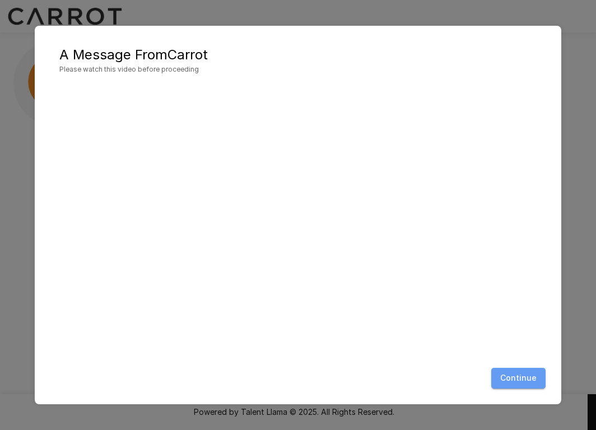
click at [526, 381] on button "Continue" at bounding box center [518, 378] width 54 height 21
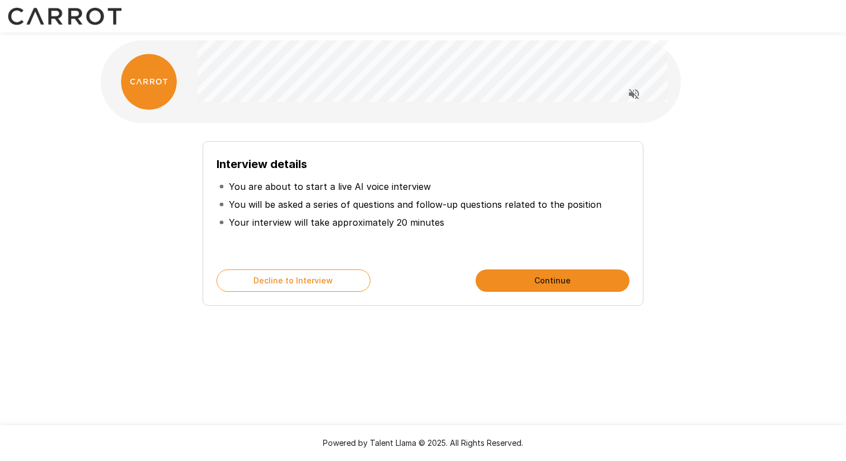
click at [561, 277] on button "Continue" at bounding box center [553, 280] width 154 height 22
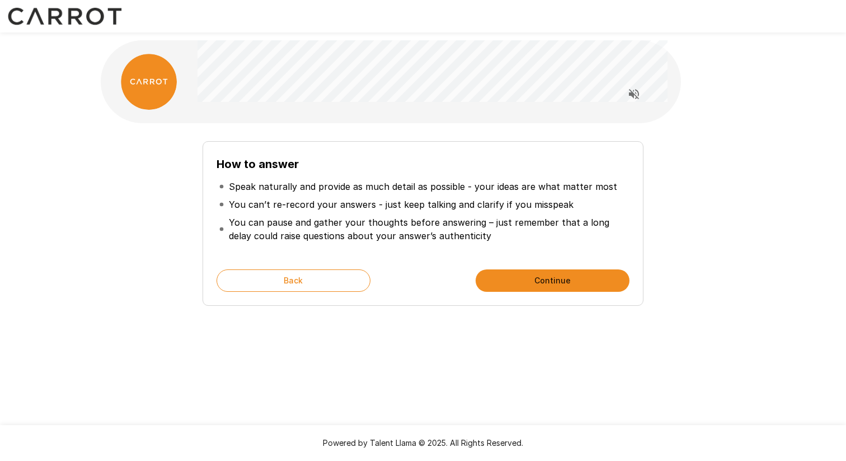
click at [528, 281] on button "Continue" at bounding box center [553, 280] width 154 height 22
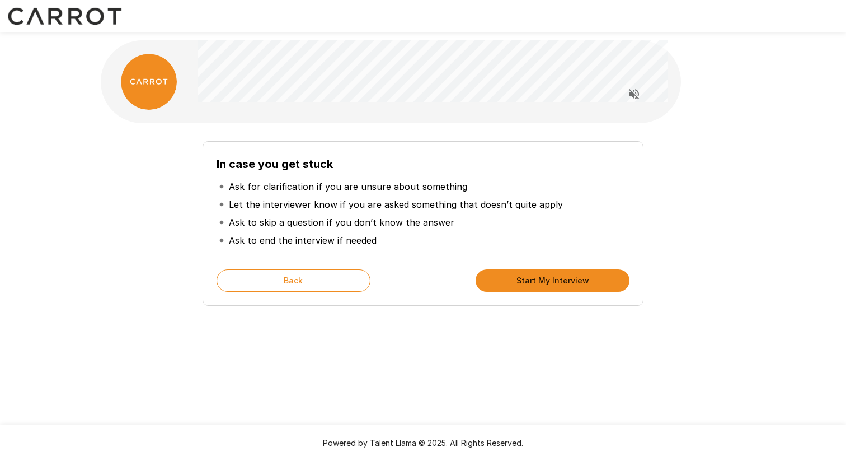
click at [535, 278] on button "Start My Interview" at bounding box center [553, 280] width 154 height 22
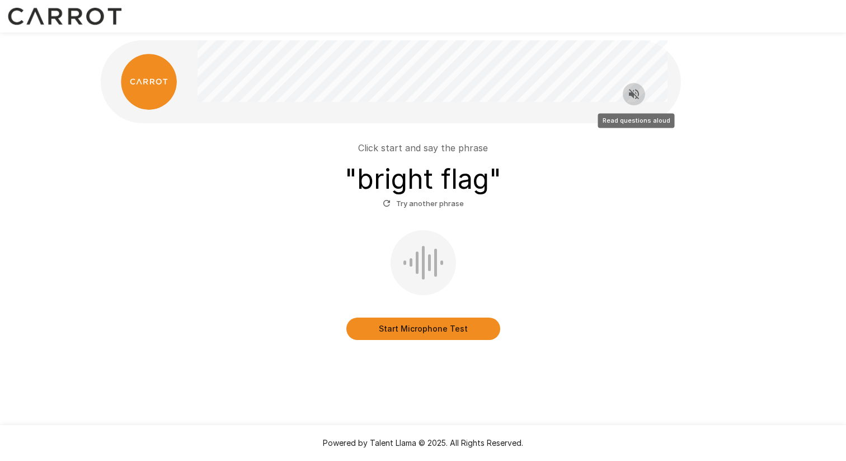
click at [595, 97] on icon "Read questions aloud" at bounding box center [634, 93] width 13 height 13
click at [433, 331] on button "Start Microphone Test" at bounding box center [423, 328] width 154 height 22
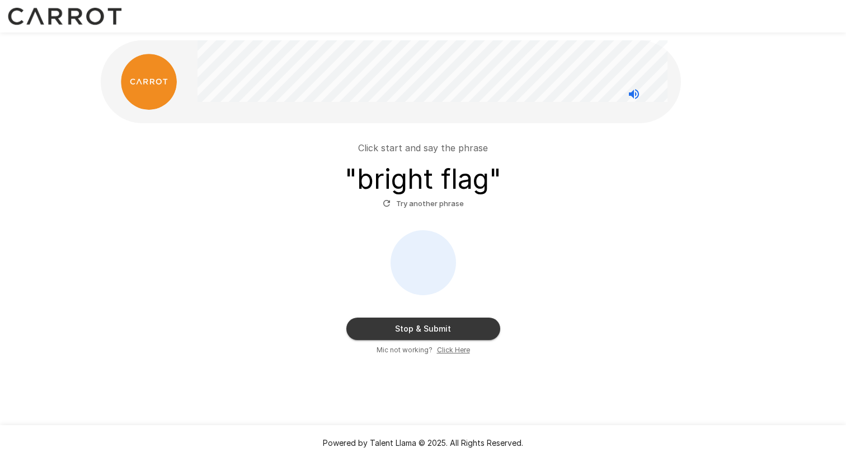
click at [433, 331] on button "Stop & Submit" at bounding box center [423, 328] width 154 height 22
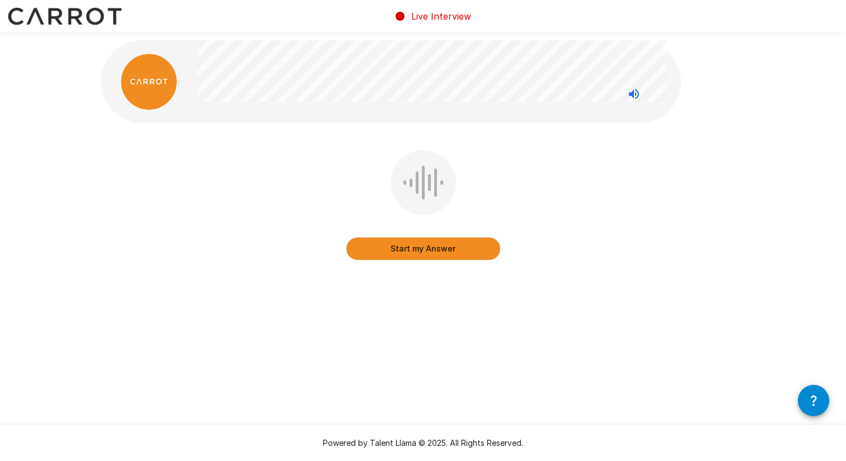
click at [447, 246] on button "Start my Answer" at bounding box center [423, 248] width 154 height 22
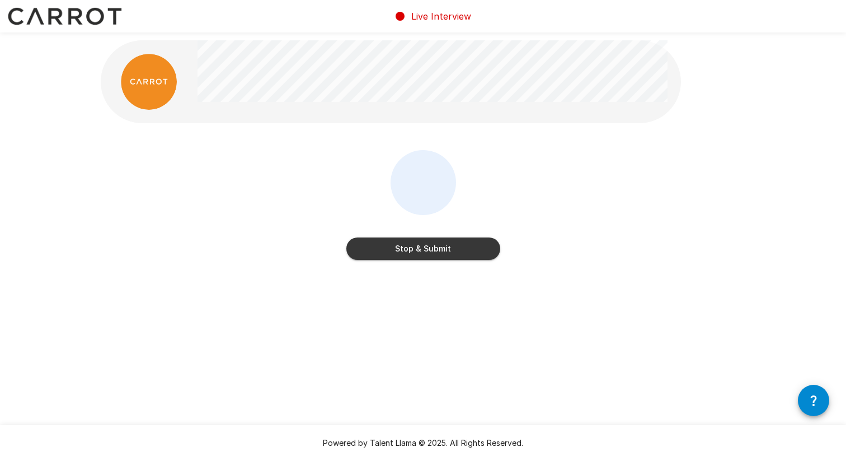
click at [447, 246] on button "Stop & Submit" at bounding box center [423, 248] width 154 height 22
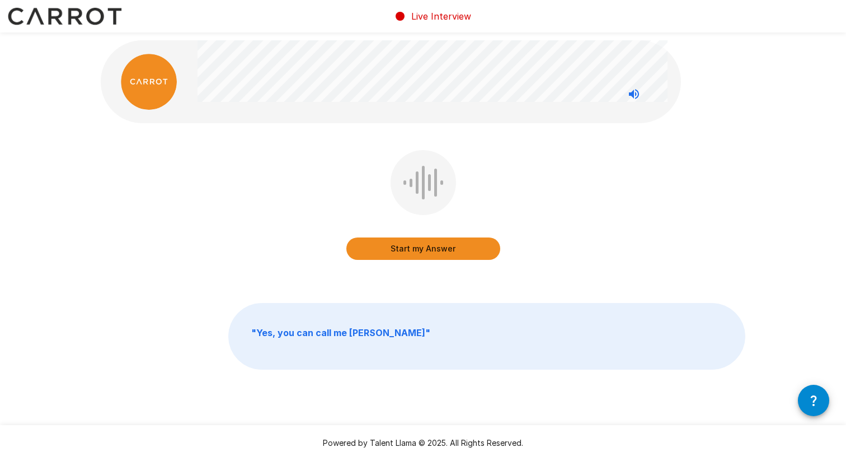
click at [459, 246] on button "Start my Answer" at bounding box center [423, 248] width 154 height 22
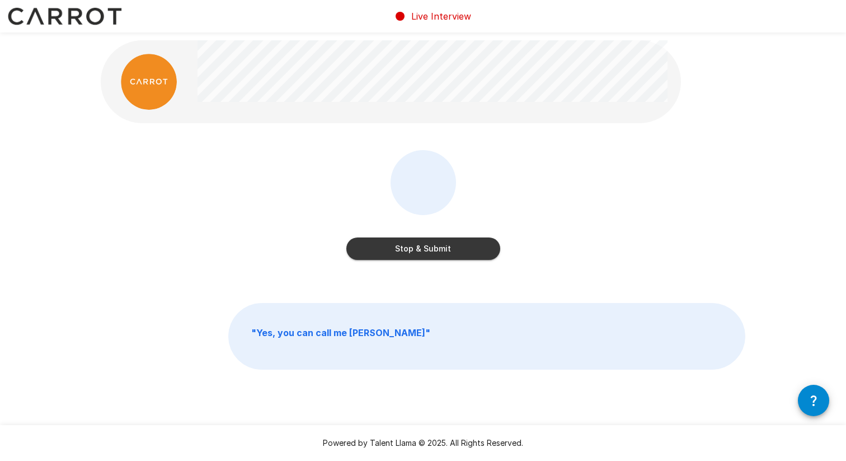
click at [459, 246] on button "Stop & Submit" at bounding box center [423, 248] width 154 height 22
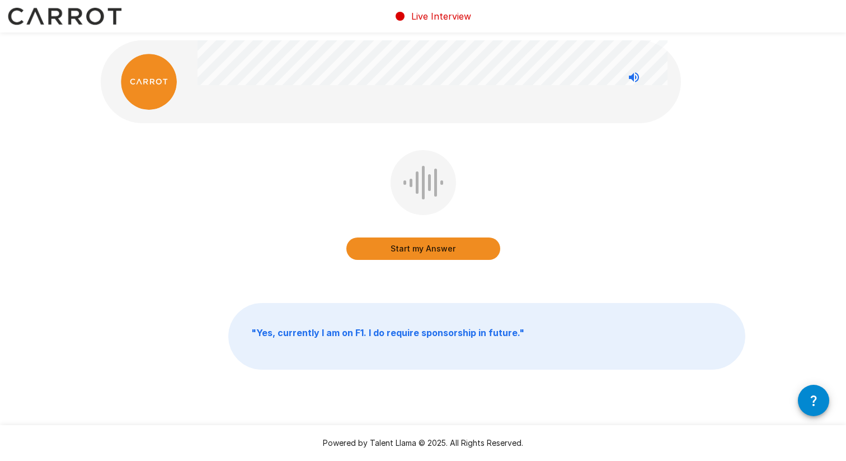
click at [467, 247] on button "Start my Answer" at bounding box center [423, 248] width 154 height 22
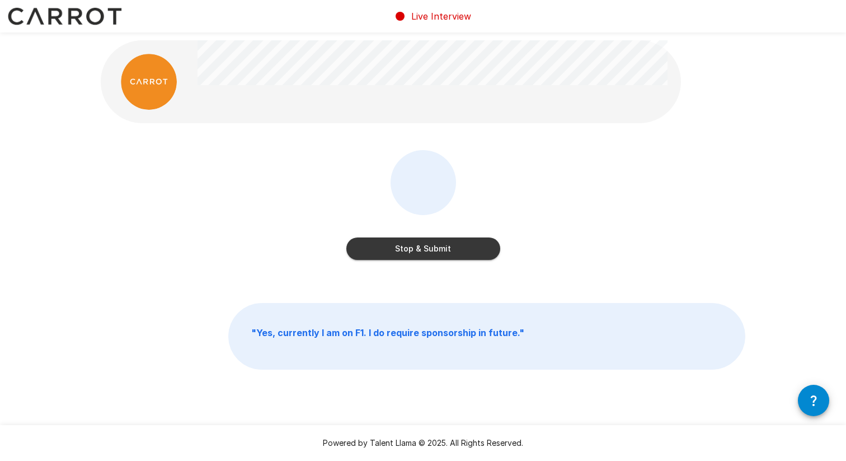
click at [467, 247] on button "Stop & Submit" at bounding box center [423, 248] width 154 height 22
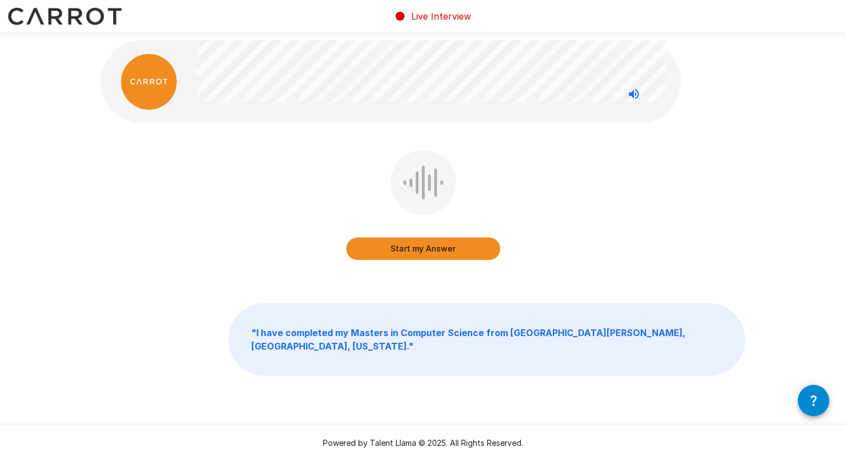
click at [463, 245] on button "Start my Answer" at bounding box center [423, 248] width 154 height 22
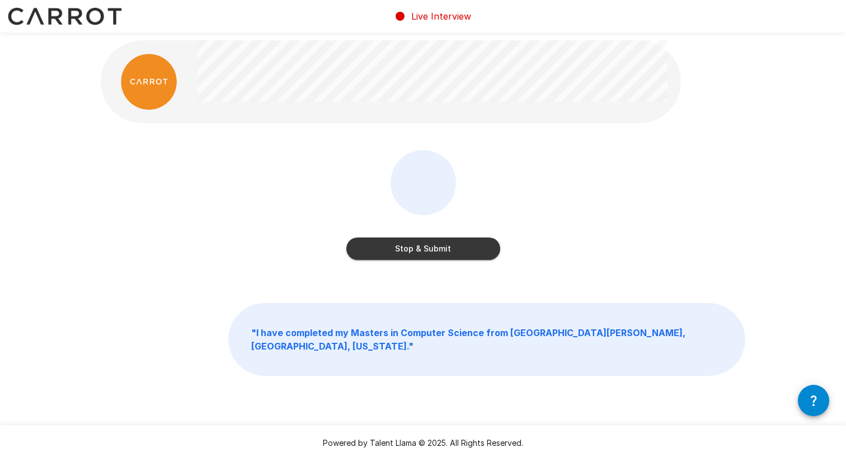
click at [463, 245] on button "Stop & Submit" at bounding box center [423, 248] width 154 height 22
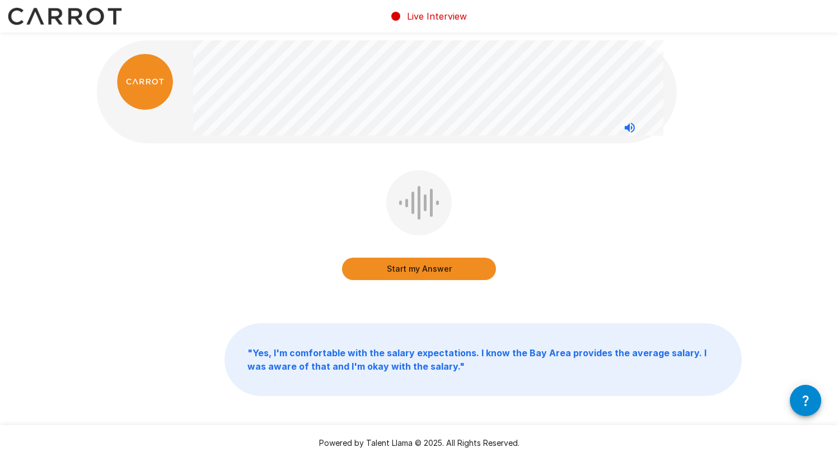
click at [443, 264] on button "Start my Answer" at bounding box center [419, 268] width 154 height 22
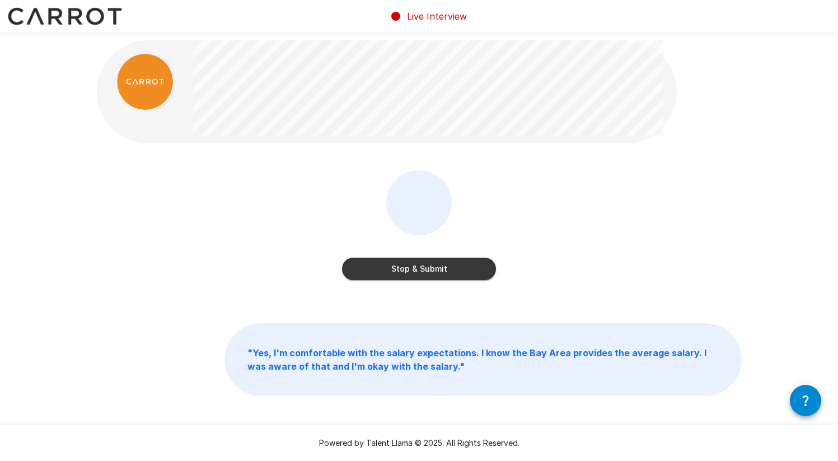
click at [443, 264] on button "Stop & Submit" at bounding box center [419, 268] width 154 height 22
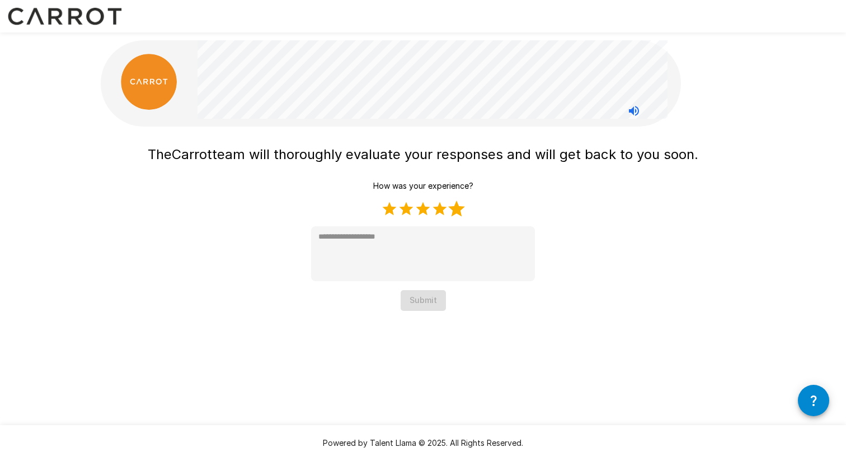
click at [457, 209] on label "5 Stars" at bounding box center [456, 208] width 17 height 17
type textarea "*"
click at [427, 302] on button "Submit" at bounding box center [423, 300] width 45 height 21
